Goal: Download file/media

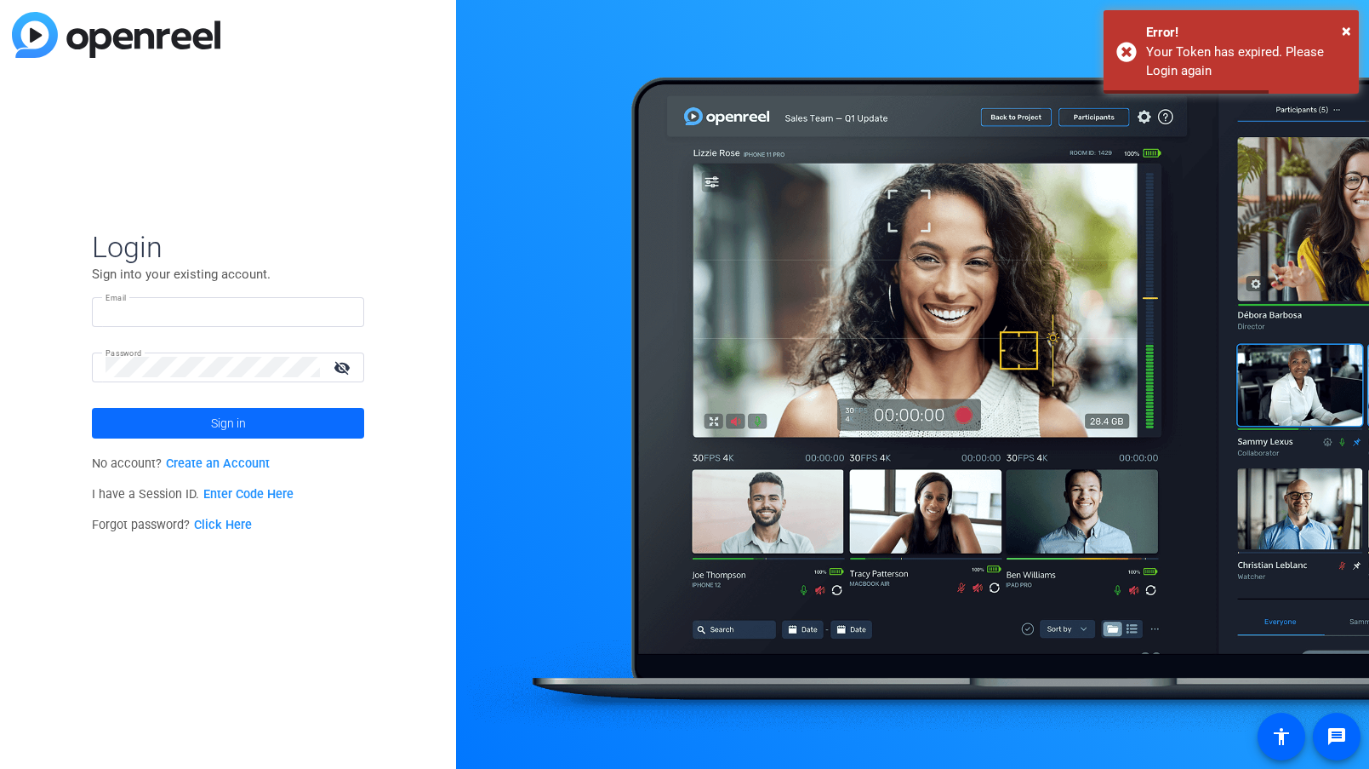
type input "[PERSON_NAME][EMAIL_ADDRESS][PERSON_NAME][DOMAIN_NAME]"
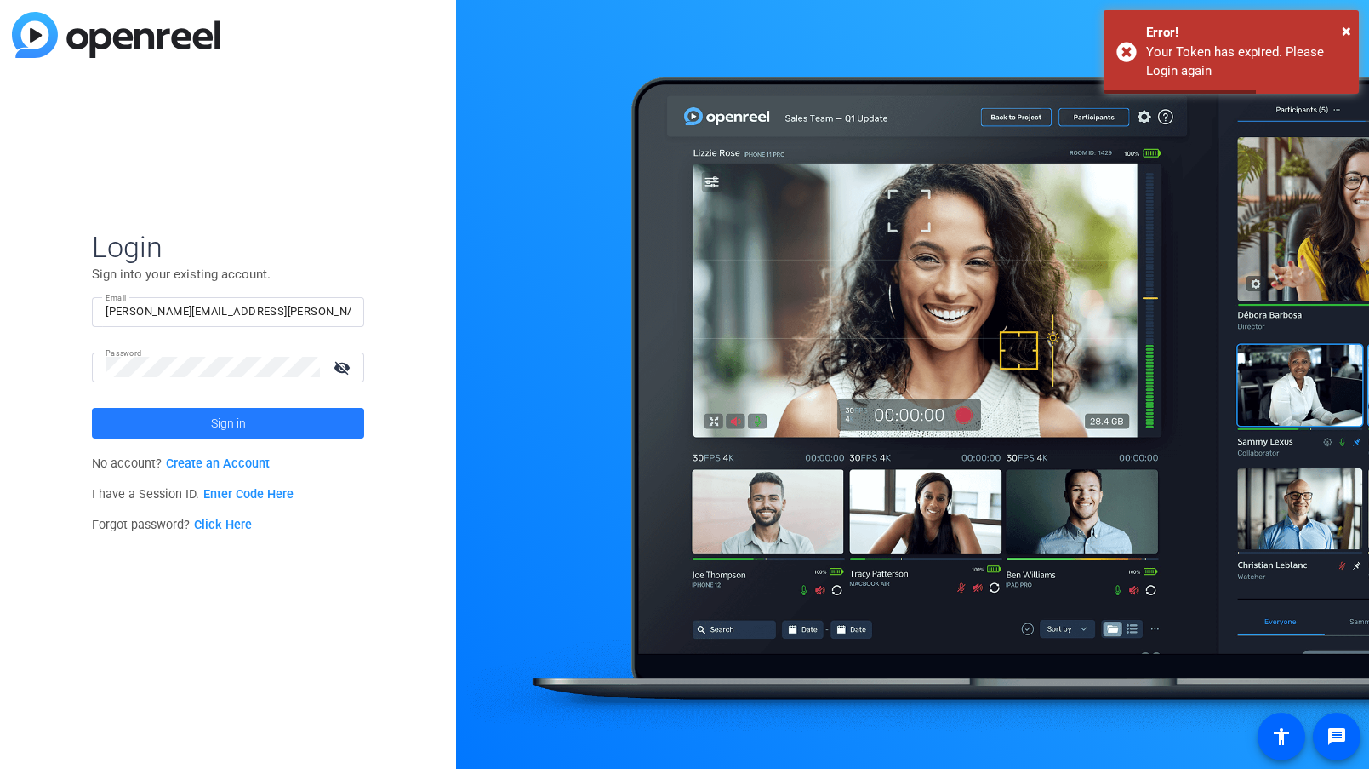
click at [243, 422] on span "Sign in" at bounding box center [228, 423] width 35 height 43
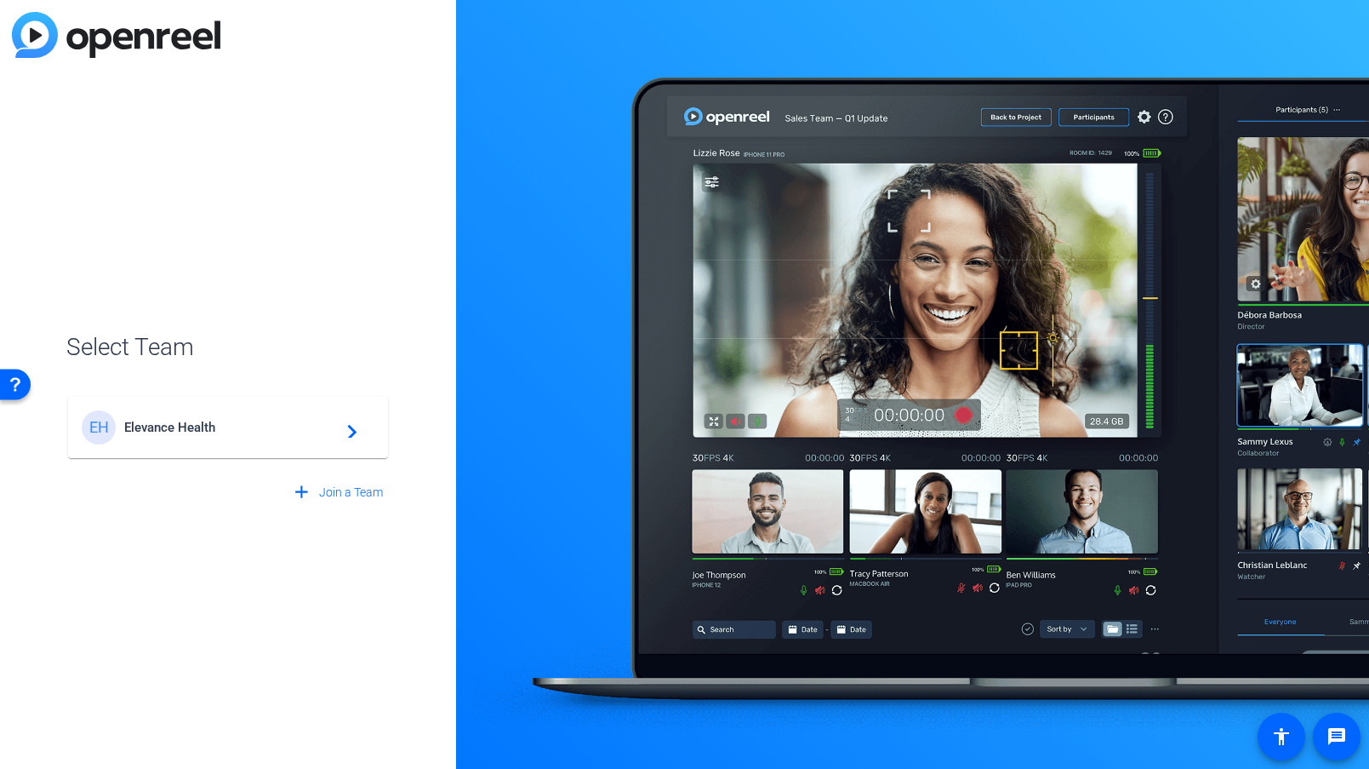
click at [174, 428] on span "Elevance Health" at bounding box center [230, 427] width 213 height 15
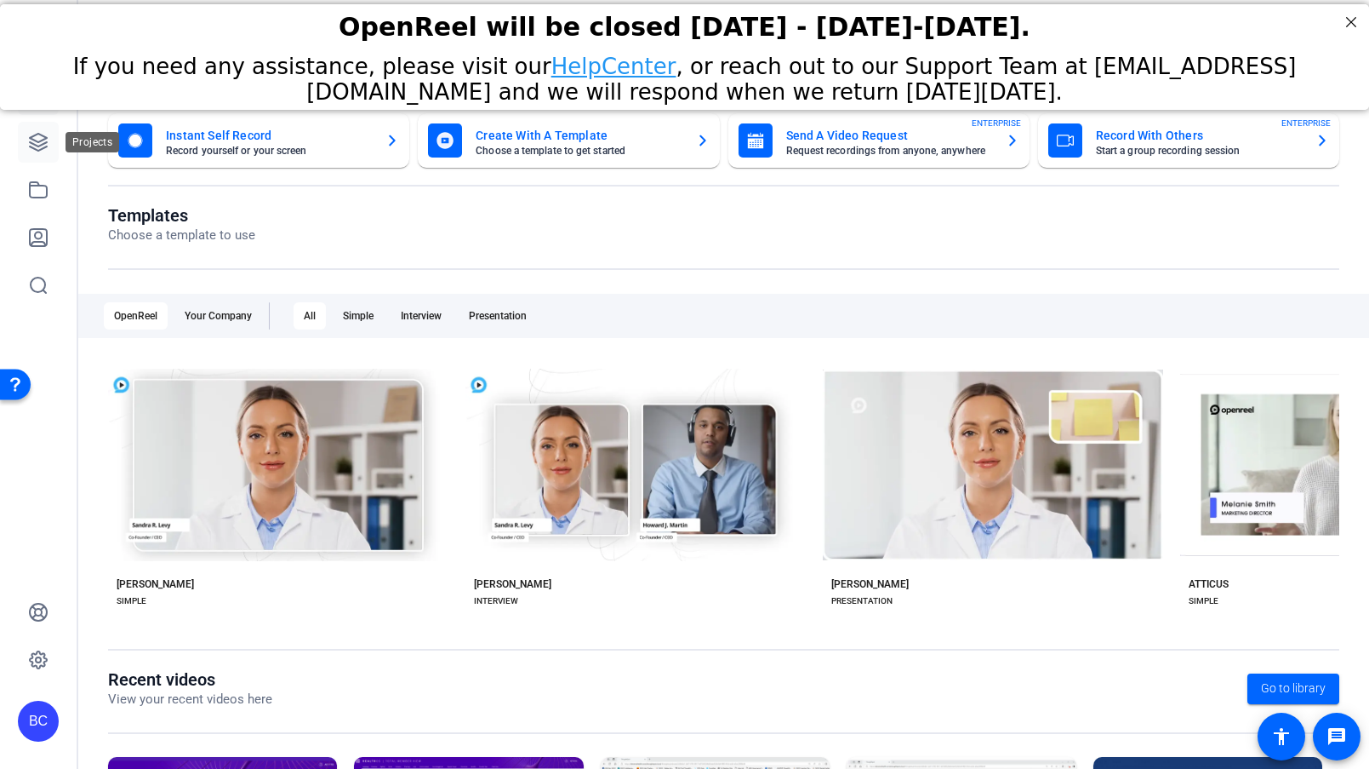
click at [39, 140] on icon at bounding box center [38, 142] width 17 height 17
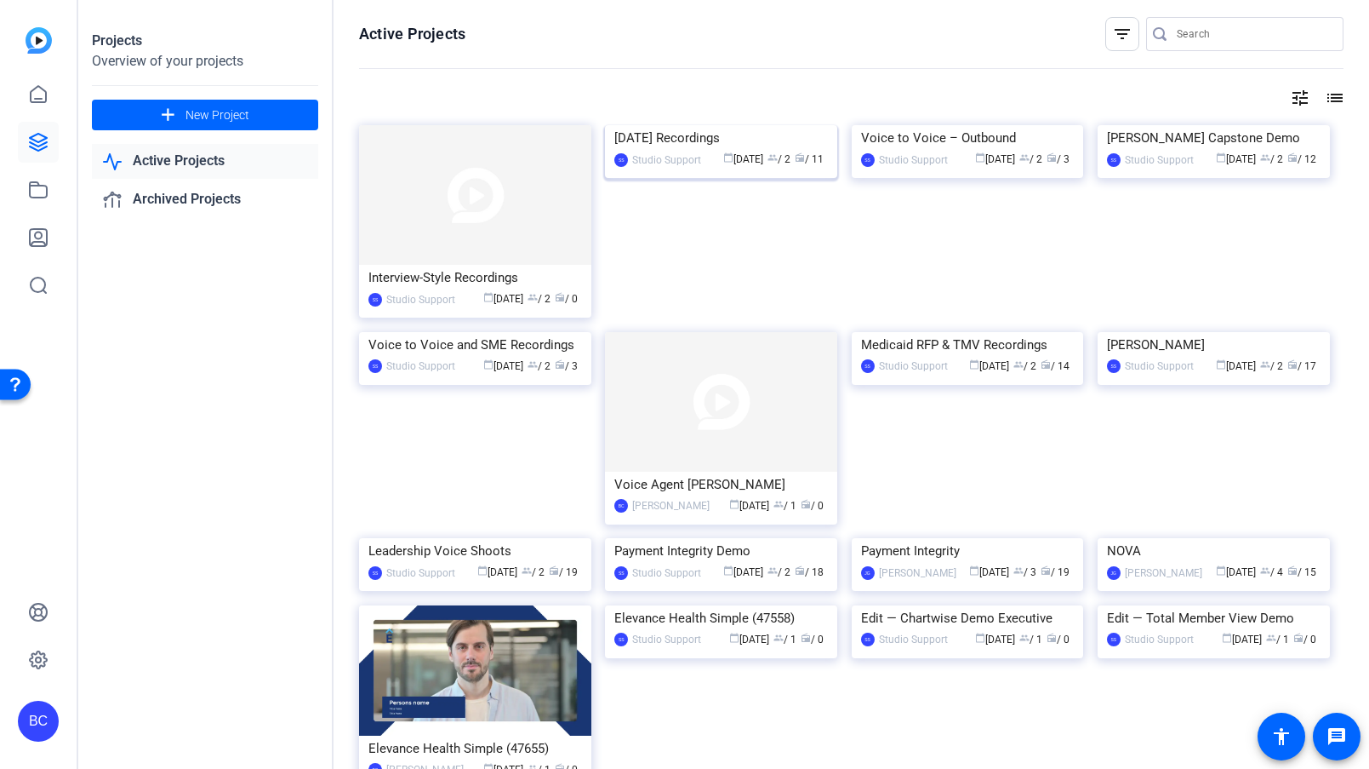
click at [730, 151] on div "[DATE] Recordings" at bounding box center [722, 138] width 214 height 26
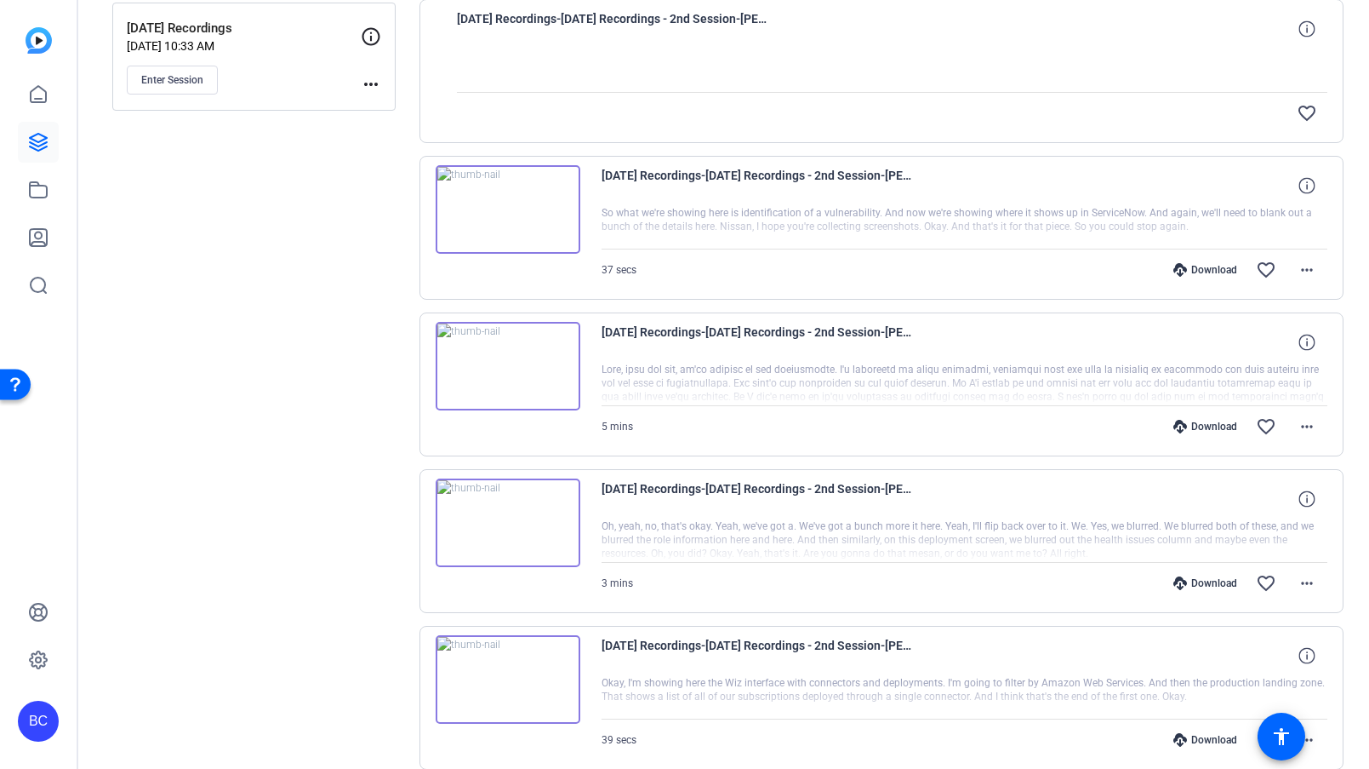
scroll to position [374, 0]
click at [1304, 426] on mat-icon "more_horiz" at bounding box center [1307, 427] width 20 height 20
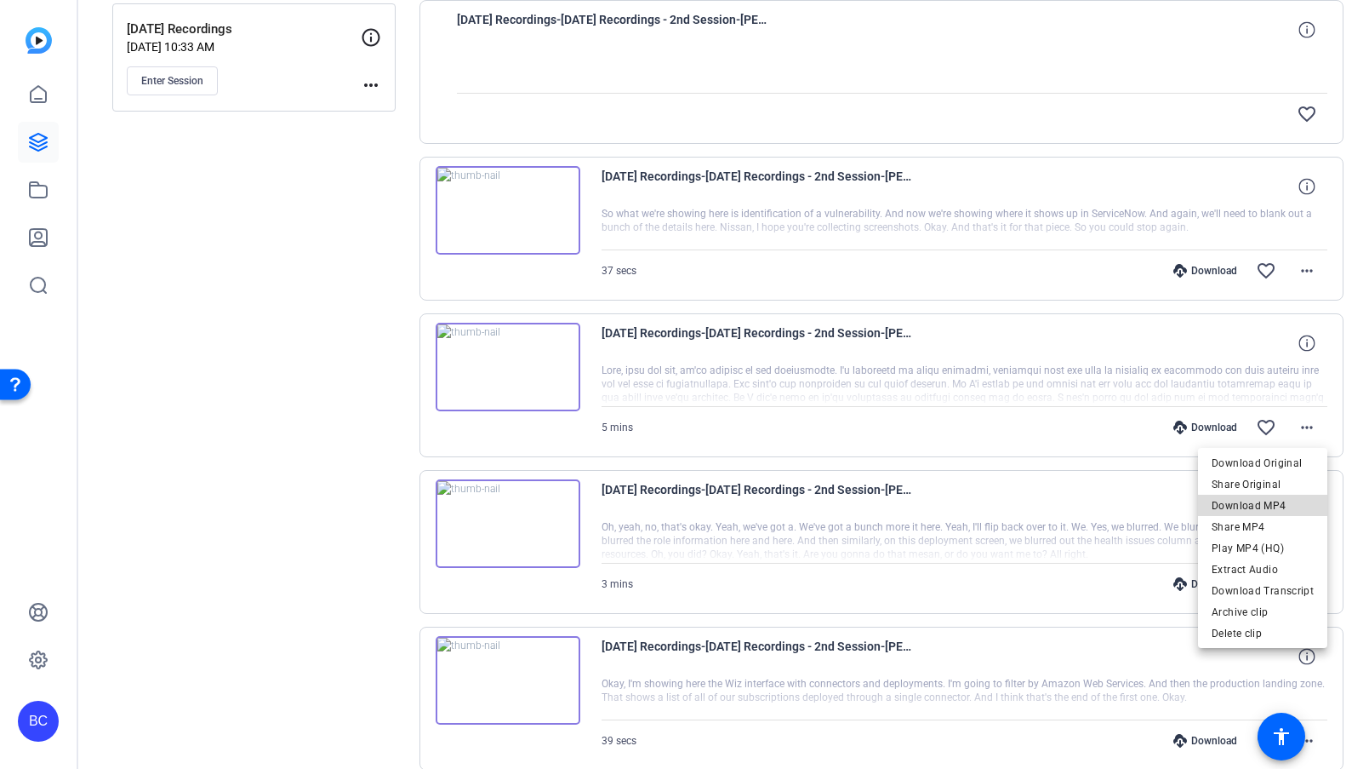
click at [1266, 502] on span "Download MP4" at bounding box center [1263, 505] width 102 height 20
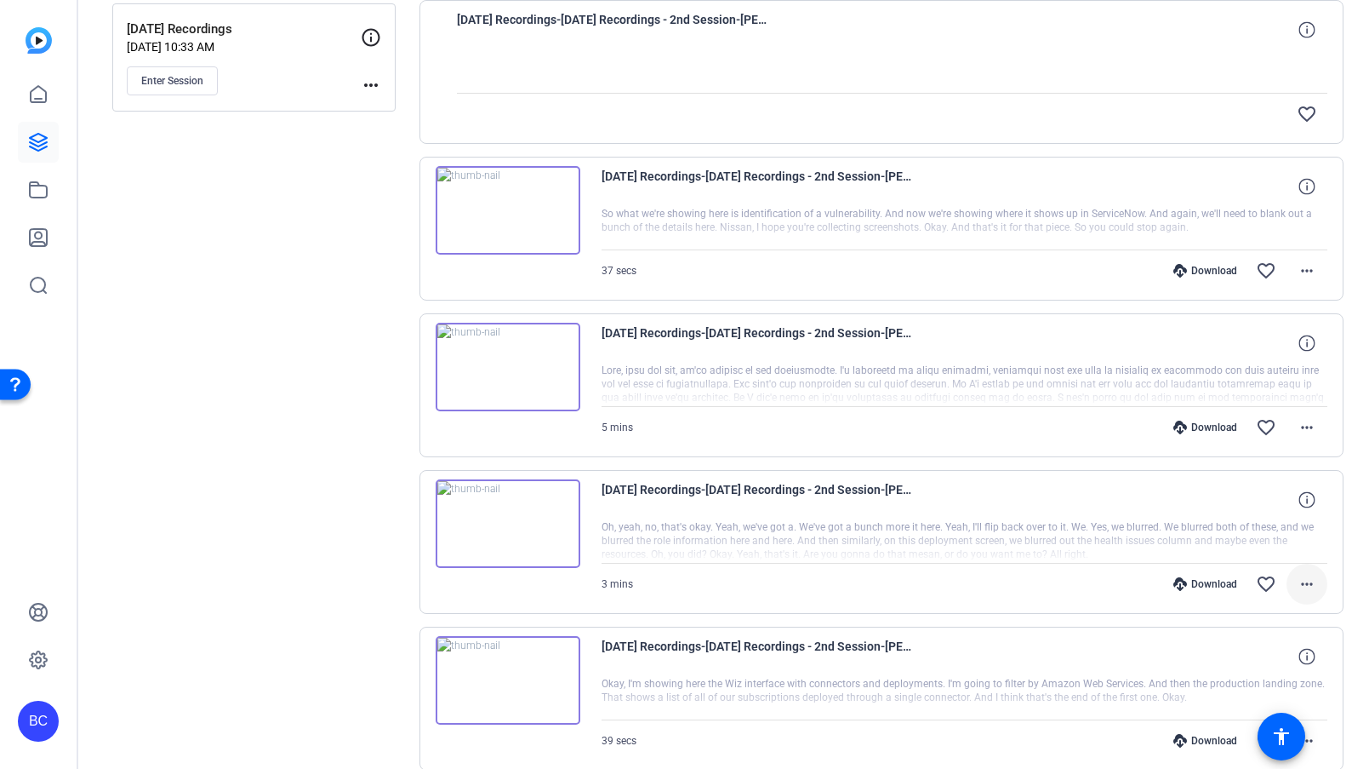
click at [1314, 582] on mat-icon "more_horiz" at bounding box center [1307, 584] width 20 height 20
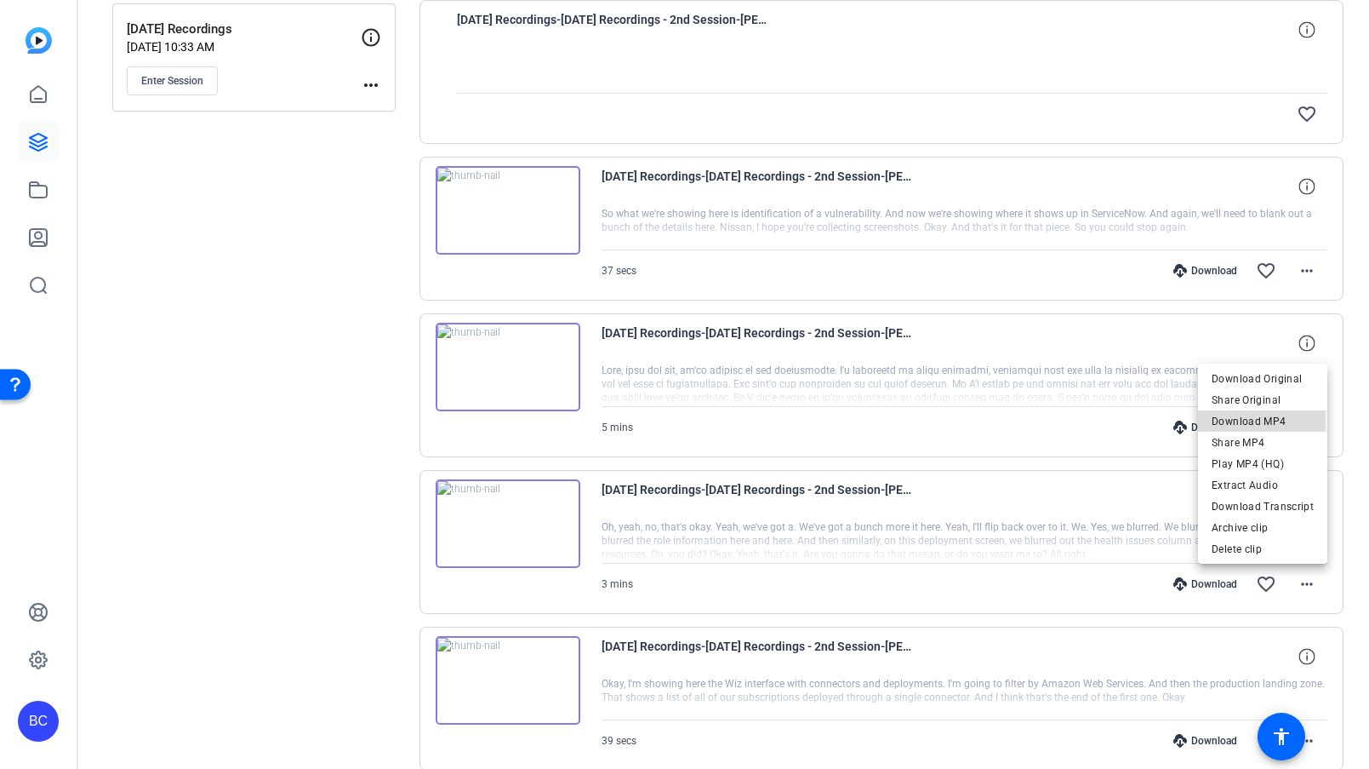
click at [1240, 420] on span "Download MP4" at bounding box center [1263, 421] width 102 height 20
